Goal: Transaction & Acquisition: Purchase product/service

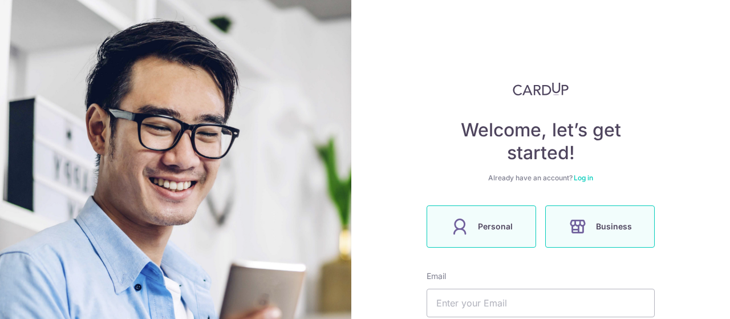
click at [498, 221] on span "Personal" at bounding box center [495, 227] width 35 height 14
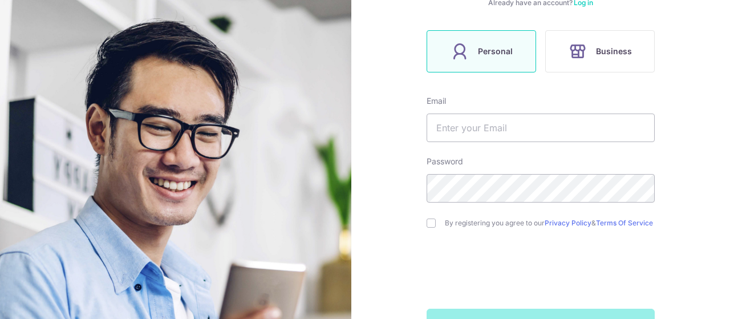
scroll to position [176, 0]
click at [493, 127] on input "text" at bounding box center [541, 126] width 228 height 29
type input "stern.estelle78@gmail.com"
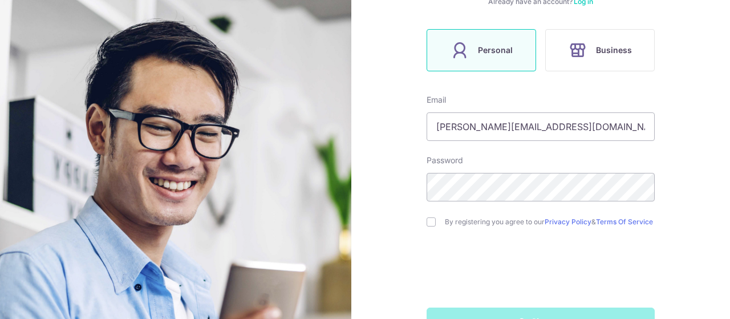
scroll to position [215, 0]
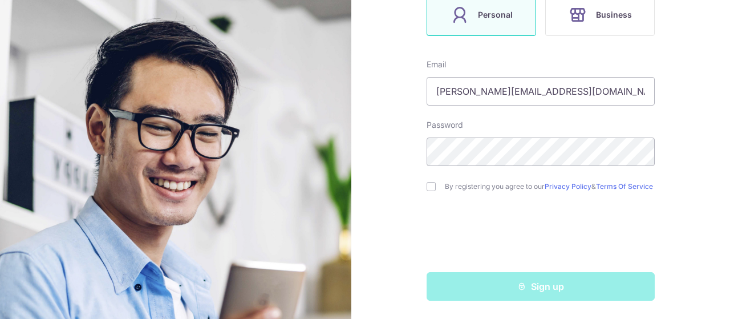
click at [520, 289] on div "Sign up" at bounding box center [541, 286] width 242 height 29
click at [428, 185] on input "checkbox" at bounding box center [431, 186] width 9 height 9
checkbox input "true"
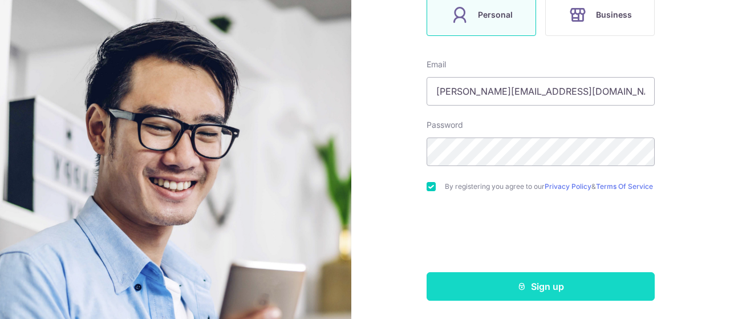
click at [576, 274] on button "Sign up" at bounding box center [541, 286] width 228 height 29
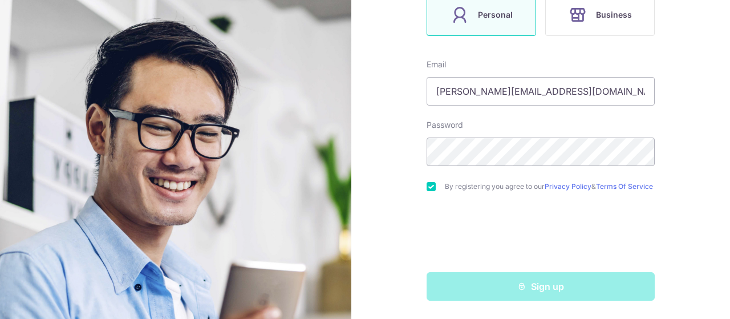
click at [576, 274] on div "Sign up" at bounding box center [541, 286] width 242 height 29
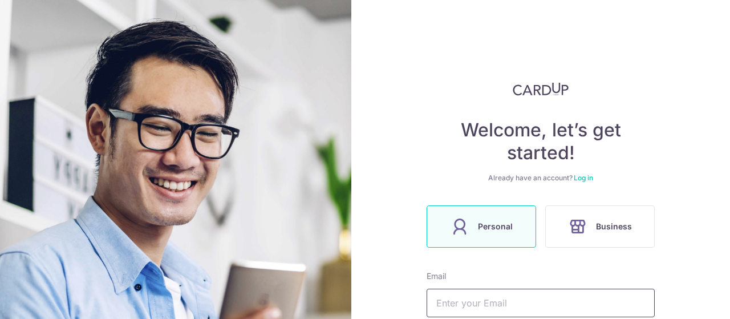
scroll to position [175, 0]
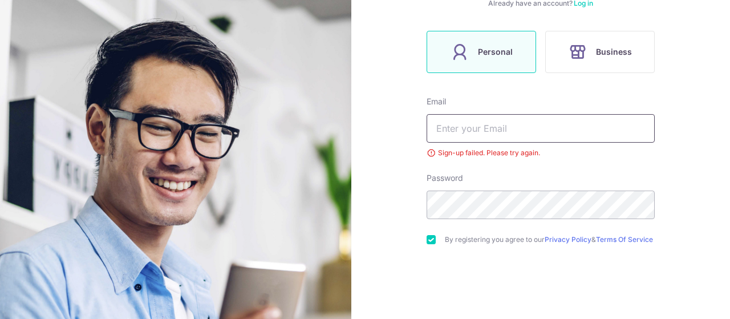
click at [500, 128] on input "text" at bounding box center [541, 128] width 228 height 29
type input "stern.estelle78@gmail.com"
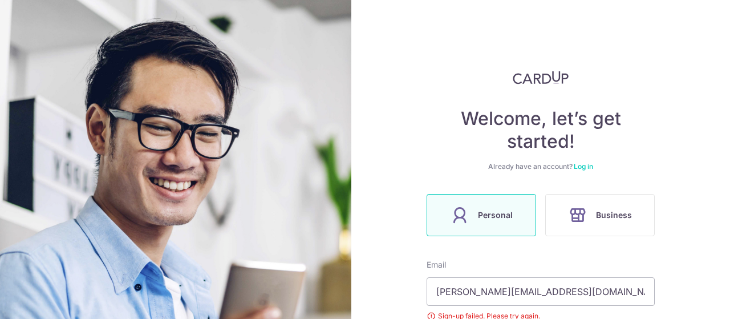
scroll to position [2, 0]
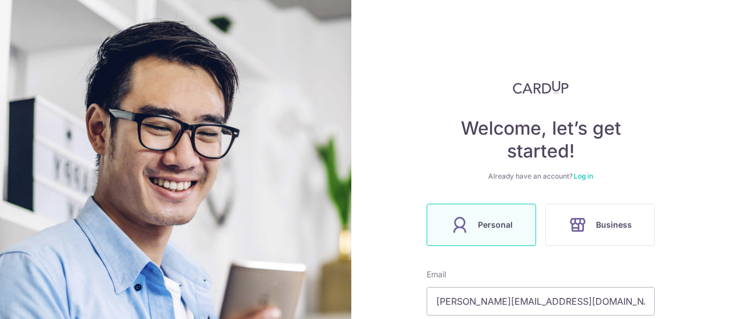
click at [586, 175] on link "Log in" at bounding box center [583, 176] width 19 height 9
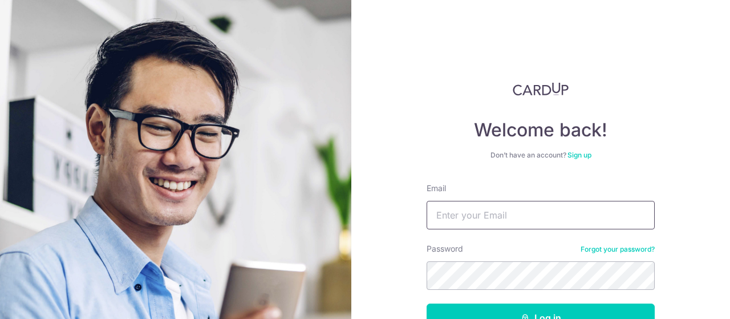
click at [530, 201] on input "Email" at bounding box center [541, 215] width 228 height 29
type input "stern.estelle78@gmail.com"
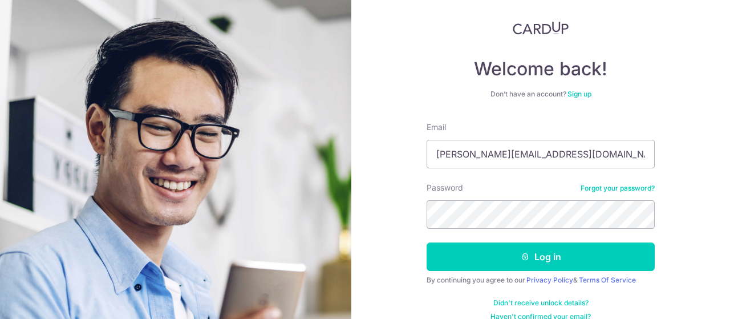
scroll to position [63, 0]
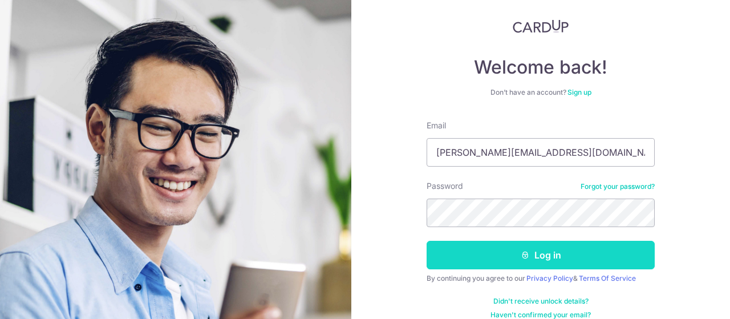
click at [532, 247] on button "Log in" at bounding box center [541, 255] width 228 height 29
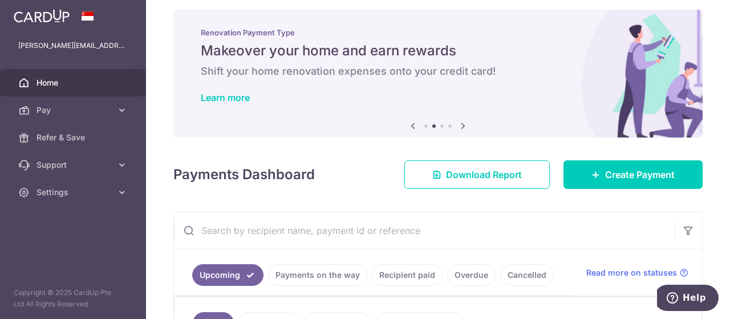
scroll to position [7, 0]
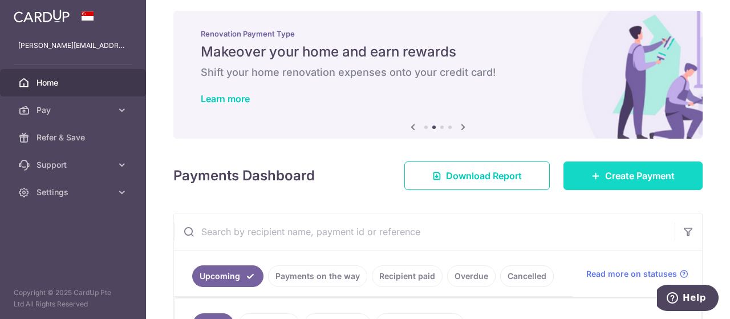
click at [589, 169] on link "Create Payment" at bounding box center [633, 175] width 139 height 29
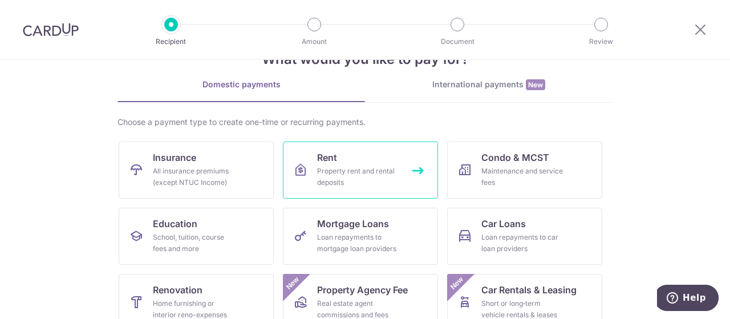
scroll to position [43, 0]
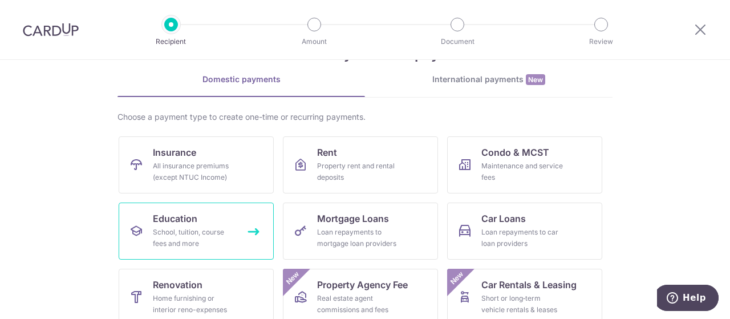
click at [219, 238] on div "School, tuition, course fees and more" at bounding box center [194, 237] width 82 height 23
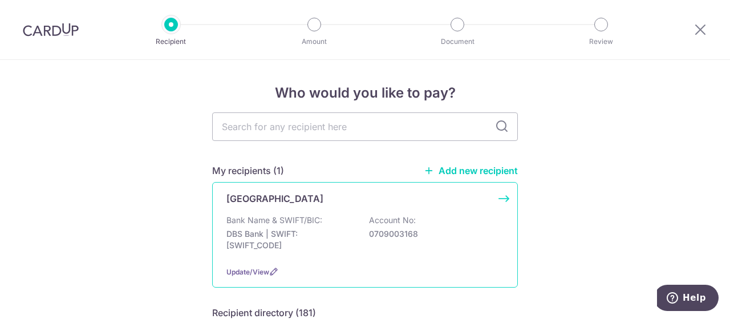
click at [380, 196] on div "[GEOGRAPHIC_DATA]" at bounding box center [358, 199] width 264 height 14
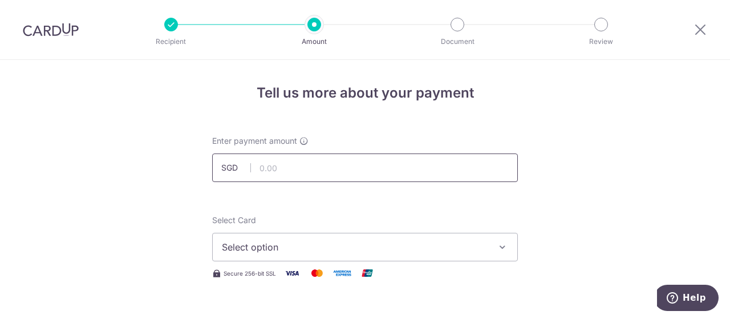
click at [329, 169] on input "text" at bounding box center [365, 167] width 306 height 29
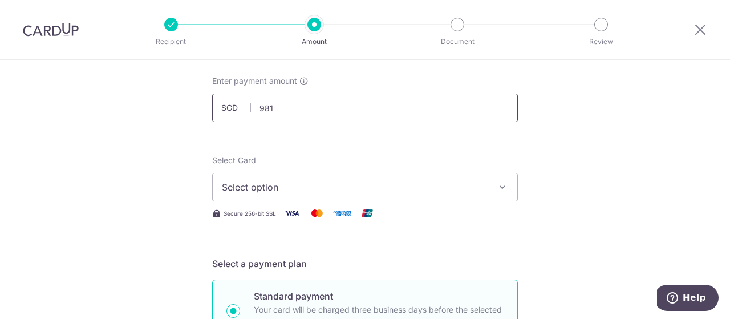
scroll to position [60, 0]
type input "981.00"
click at [438, 195] on button "Select option" at bounding box center [365, 186] width 306 height 29
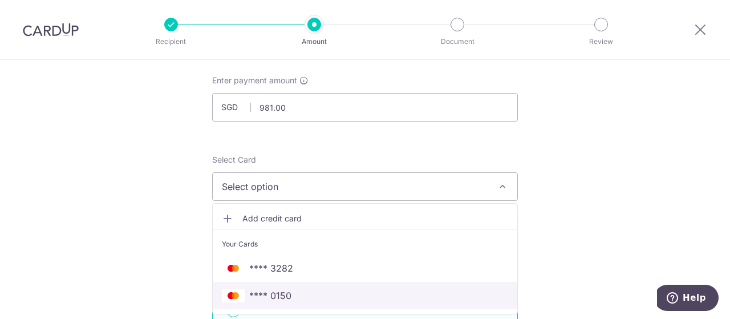
click at [366, 289] on span "**** 0150" at bounding box center [365, 296] width 286 height 14
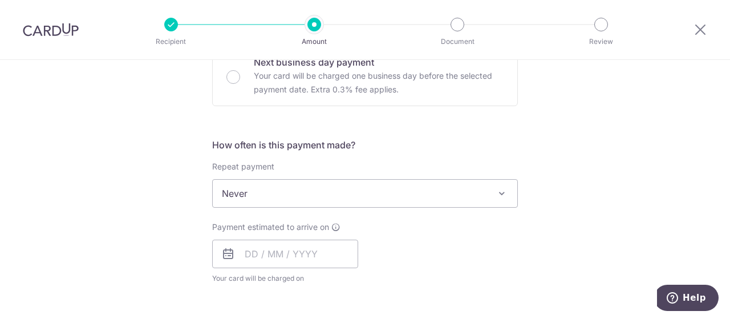
scroll to position [384, 0]
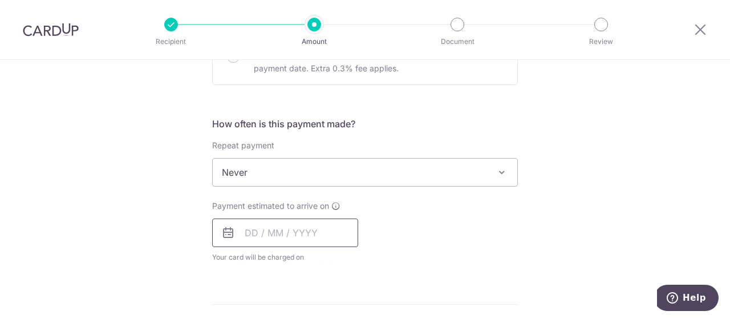
click at [287, 231] on input "text" at bounding box center [285, 232] width 146 height 29
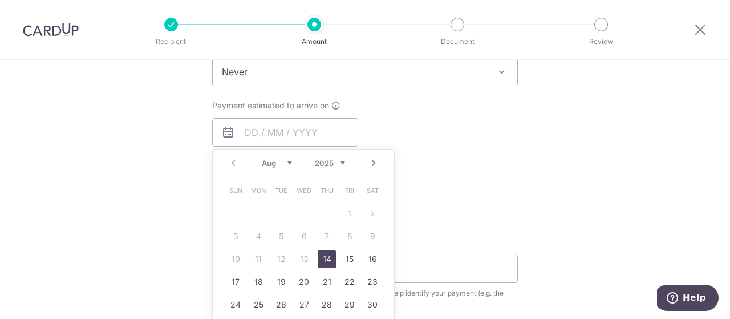
click at [322, 260] on link "14" at bounding box center [327, 259] width 18 height 18
type input "14/08/2025"
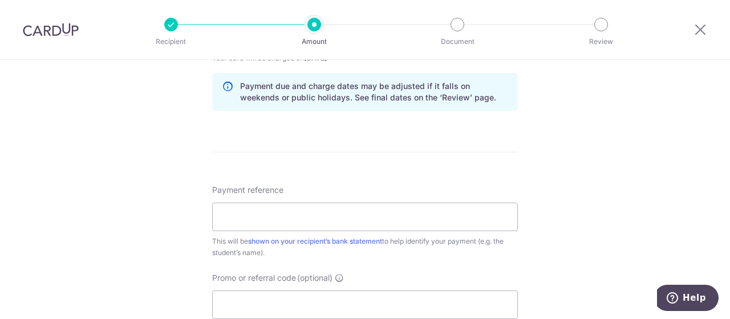
scroll to position [585, 0]
click at [400, 221] on input "Payment reference" at bounding box center [365, 215] width 306 height 29
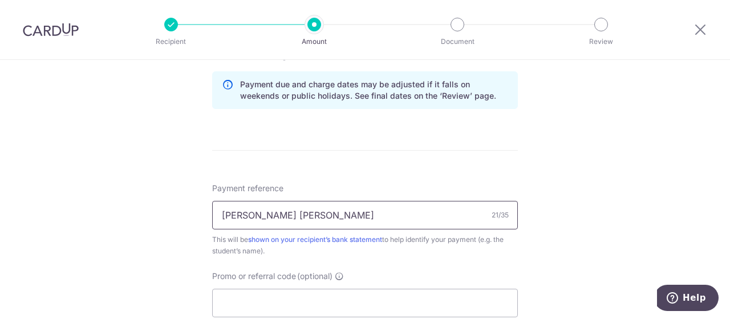
type input "Thiago LELEU STERN SF"
click at [557, 223] on div "Tell us more about your payment Enter payment amount SGD 981.00 981.00 Select C…" at bounding box center [365, 14] width 730 height 1079
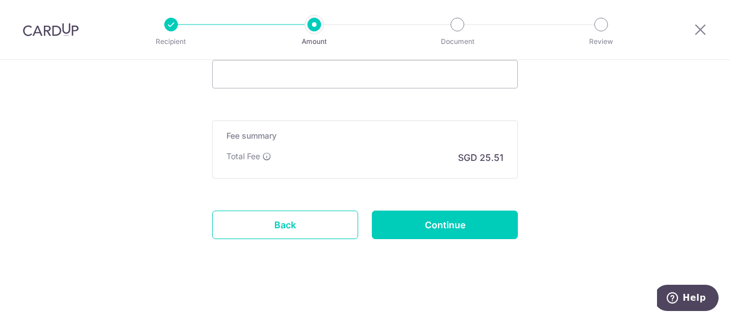
scroll to position [817, 0]
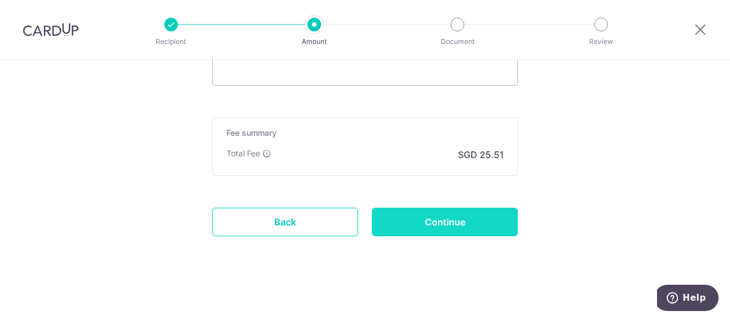
click at [468, 222] on input "Continue" at bounding box center [445, 222] width 146 height 29
type input "Create Schedule"
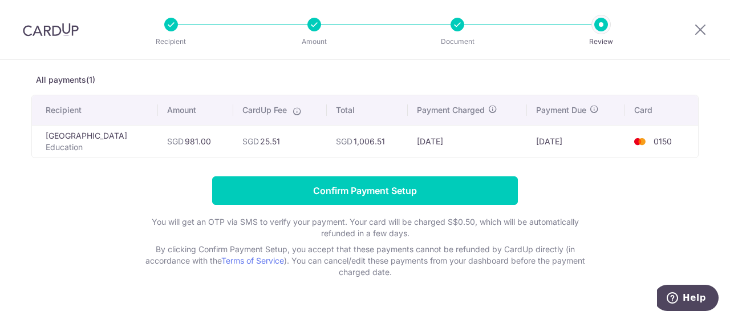
scroll to position [76, 0]
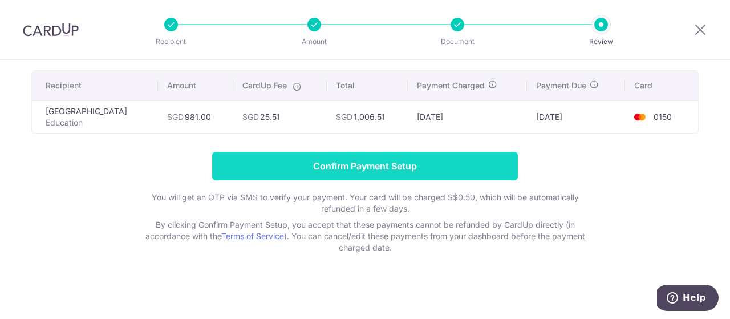
click at [440, 165] on input "Confirm Payment Setup" at bounding box center [365, 166] width 306 height 29
